Goal: Information Seeking & Learning: Learn about a topic

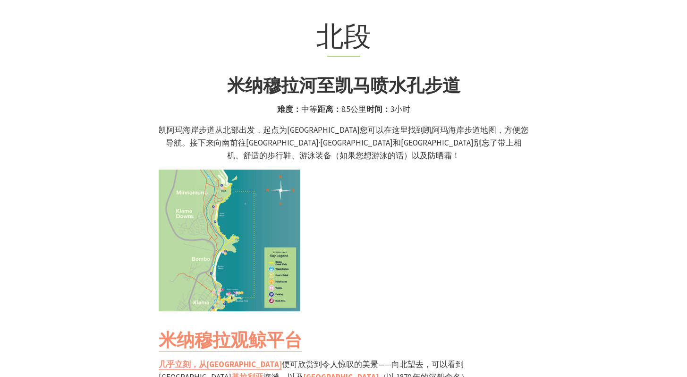
scroll to position [818, 0]
click at [221, 222] on img at bounding box center [230, 241] width 142 height 142
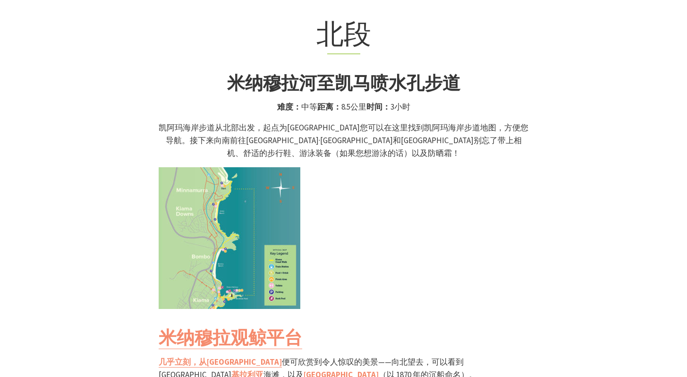
scroll to position [822, 0]
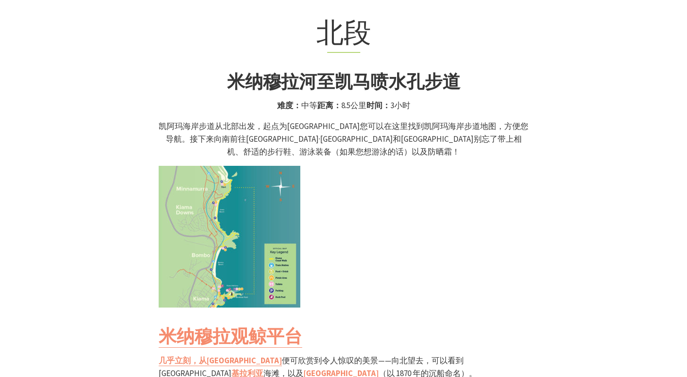
click at [196, 211] on img at bounding box center [230, 237] width 142 height 142
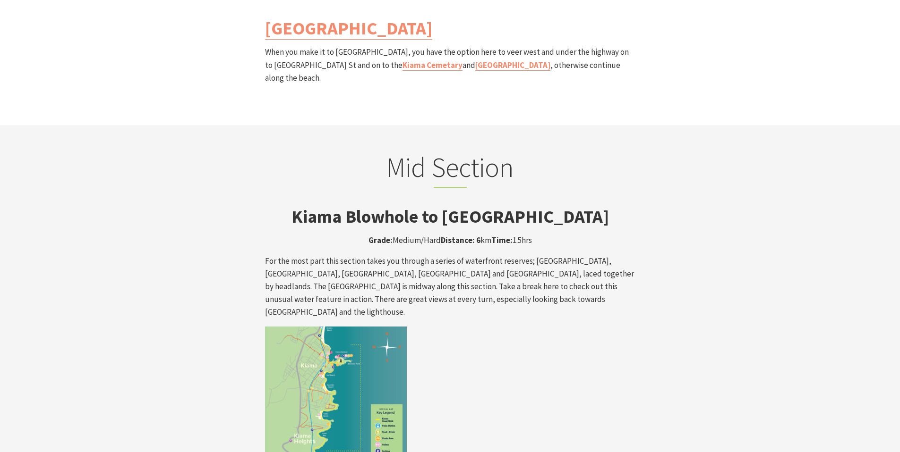
scroll to position [1529, 0]
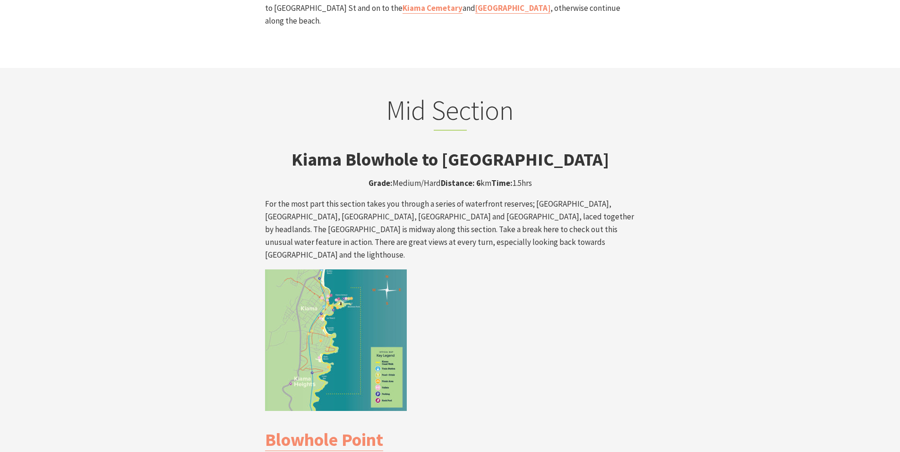
click at [353, 273] on img at bounding box center [336, 341] width 142 height 142
click at [332, 270] on img at bounding box center [336, 341] width 142 height 142
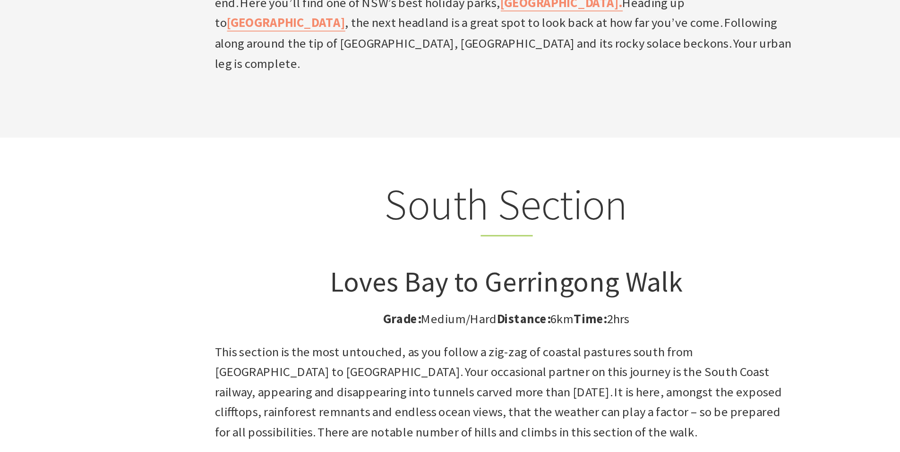
scroll to position [2302, 0]
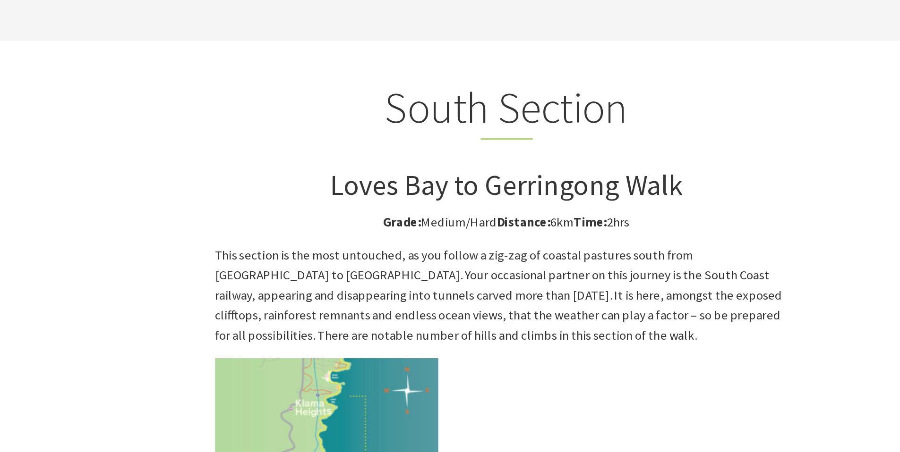
click at [349, 272] on p "This section is the most untouched, as you follow a zig-zag of coastal pastures…" at bounding box center [450, 304] width 370 height 64
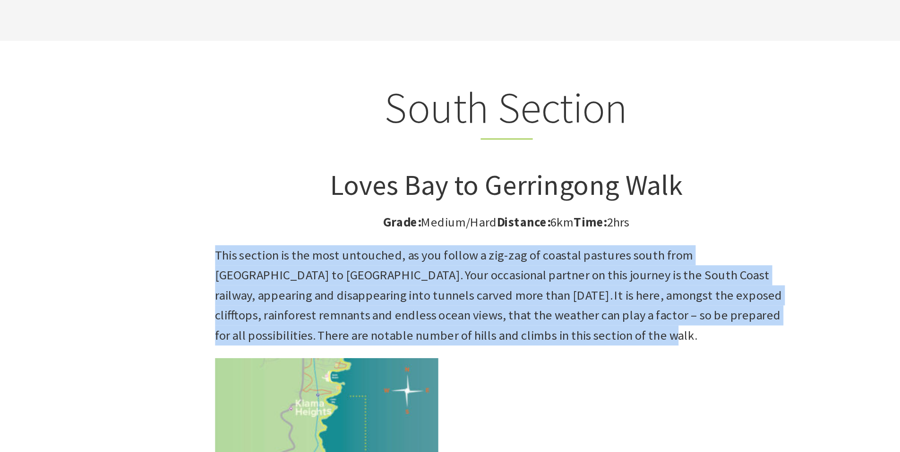
drag, startPoint x: 264, startPoint y: 183, endPoint x: 439, endPoint y: 240, distance: 183.7
click at [439, 272] on p "This section is the most untouched, as you follow a zig-zag of coastal pastures…" at bounding box center [450, 304] width 370 height 64
click at [445, 272] on p "This section is the most untouched, as you follow a zig-zag of coastal pastures…" at bounding box center [450, 304] width 370 height 64
drag, startPoint x: 446, startPoint y: 236, endPoint x: 265, endPoint y: 183, distance: 188.4
click at [265, 272] on p "This section is the most untouched, as you follow a zig-zag of coastal pastures…" at bounding box center [450, 304] width 370 height 64
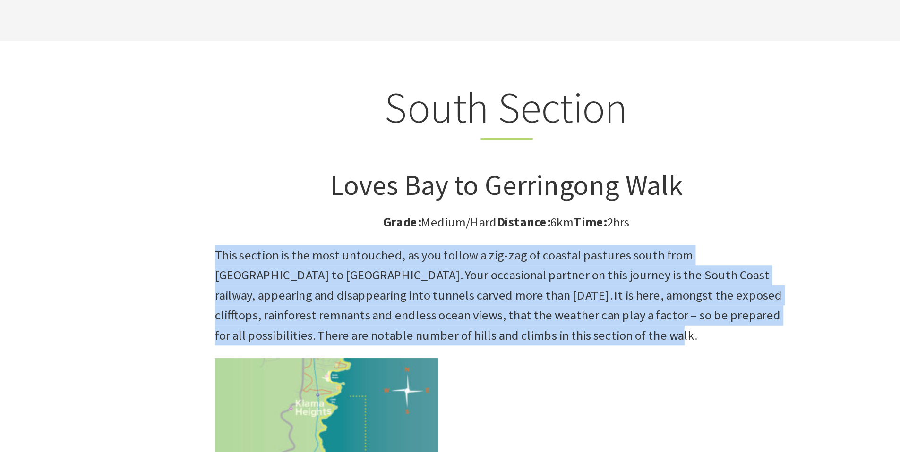
click at [264, 165] on div at bounding box center [264, 165] width 0 height 0
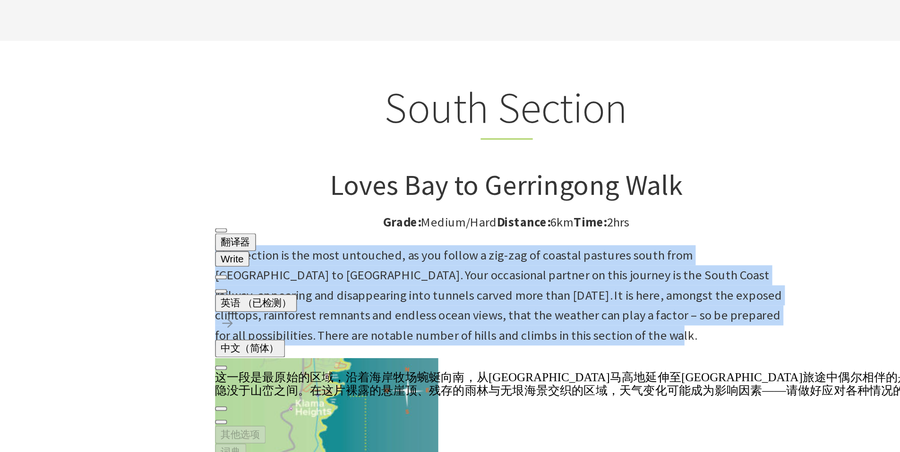
click at [408, 272] on p "This section is the most untouched, as you follow a zig-zag of coastal pastures…" at bounding box center [450, 304] width 370 height 64
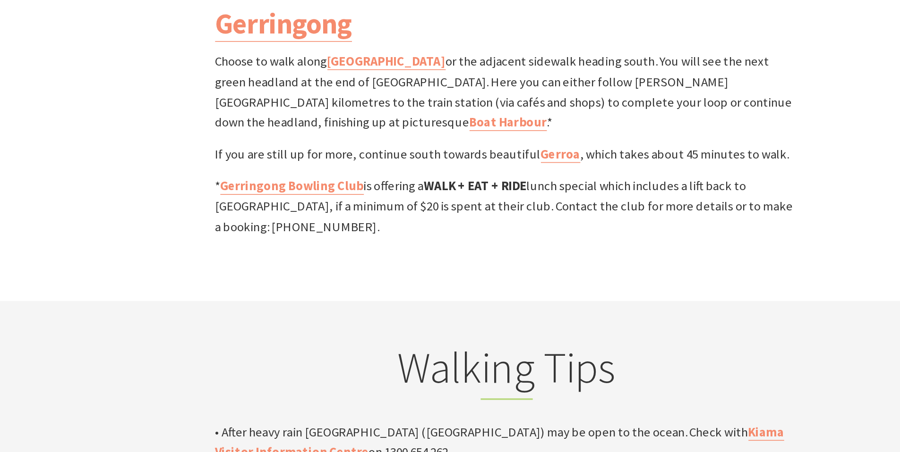
scroll to position [2795, 0]
